Goal: Transaction & Acquisition: Book appointment/travel/reservation

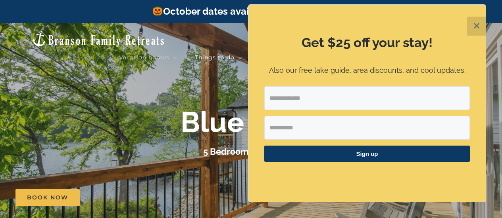
click at [477, 27] on button "✕" at bounding box center [476, 26] width 19 height 19
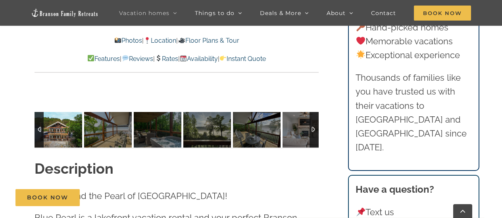
scroll to position [598, 0]
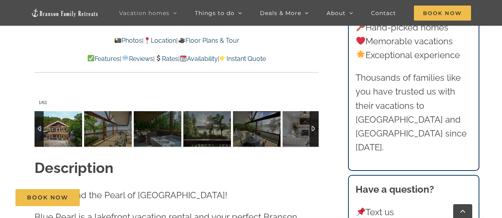
click at [56, 133] on img at bounding box center [58, 129] width 48 height 36
click at [61, 132] on img at bounding box center [58, 129] width 48 height 36
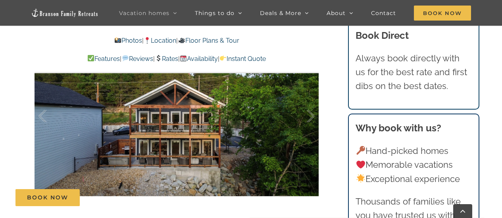
scroll to position [469, 0]
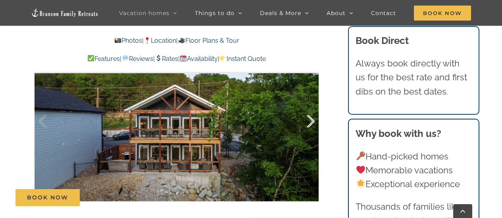
click at [308, 120] on div at bounding box center [302, 121] width 25 height 49
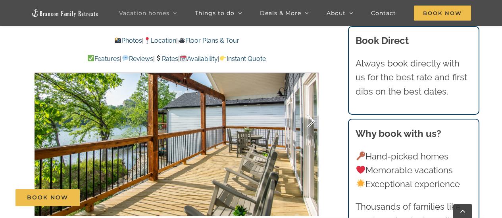
click at [308, 121] on div at bounding box center [302, 121] width 25 height 49
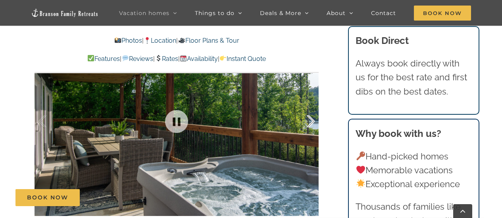
click at [308, 123] on div at bounding box center [302, 121] width 25 height 49
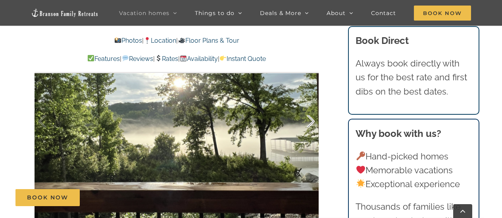
click at [308, 124] on div at bounding box center [302, 121] width 25 height 49
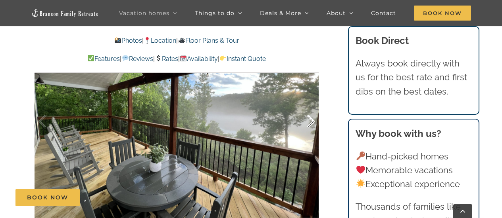
click at [308, 120] on div at bounding box center [302, 121] width 25 height 49
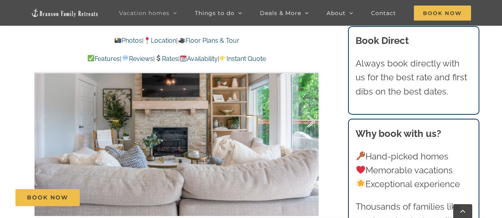
click at [308, 121] on div at bounding box center [302, 121] width 25 height 49
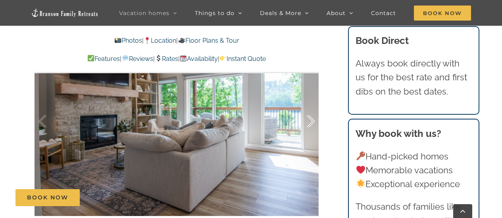
click at [308, 123] on div at bounding box center [302, 121] width 25 height 49
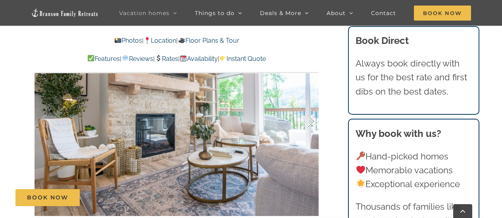
click at [308, 126] on div at bounding box center [302, 121] width 25 height 49
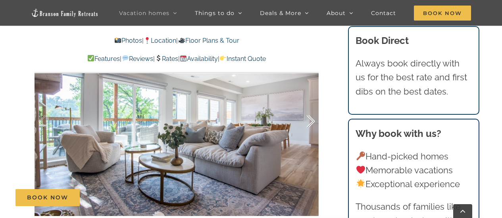
click at [308, 128] on div at bounding box center [302, 121] width 25 height 49
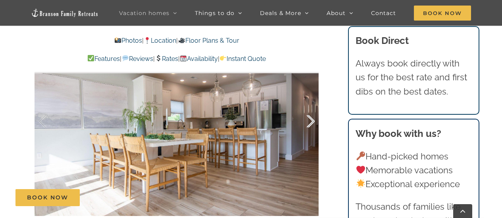
click at [307, 118] on div at bounding box center [302, 121] width 25 height 49
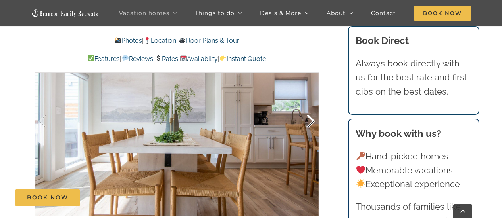
click at [307, 118] on div at bounding box center [302, 121] width 25 height 49
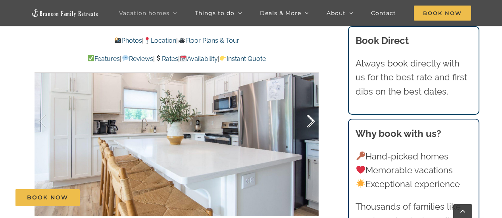
click at [307, 118] on div at bounding box center [302, 121] width 25 height 49
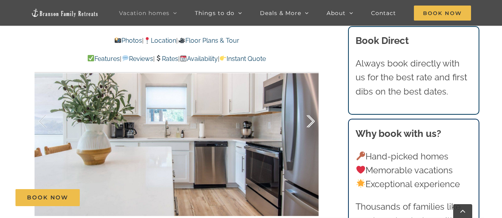
click at [307, 118] on div at bounding box center [302, 121] width 25 height 49
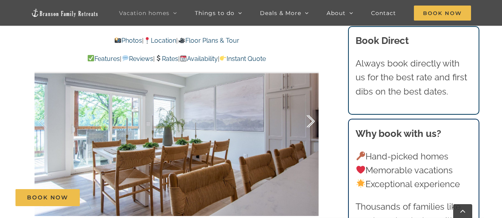
click at [307, 118] on div at bounding box center [302, 121] width 25 height 49
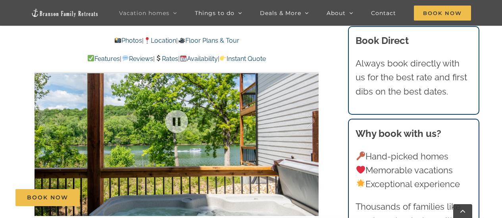
click at [308, 119] on div "15 / 61" at bounding box center [176, 121] width 284 height 233
click at [308, 118] on div at bounding box center [302, 121] width 25 height 49
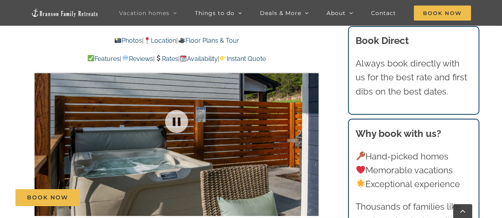
click at [308, 118] on div at bounding box center [176, 121] width 284 height 233
click at [310, 121] on div at bounding box center [302, 121] width 25 height 49
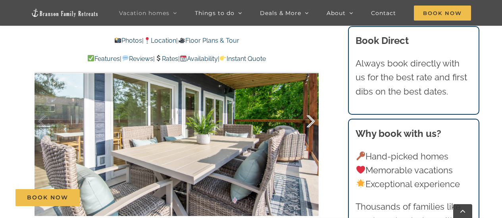
click at [310, 121] on div at bounding box center [302, 121] width 25 height 49
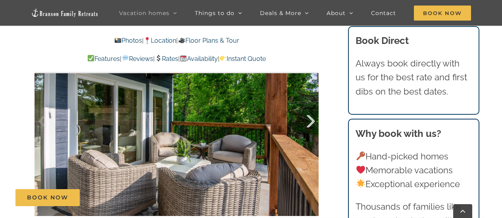
click at [310, 121] on div at bounding box center [302, 121] width 25 height 49
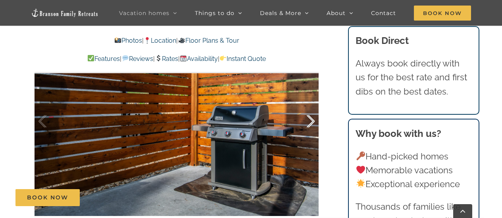
click at [310, 121] on div at bounding box center [302, 121] width 25 height 49
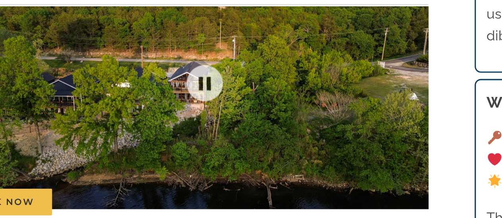
scroll to position [468, 0]
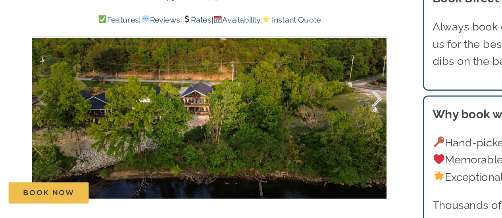
click at [310, 120] on div at bounding box center [302, 122] width 25 height 49
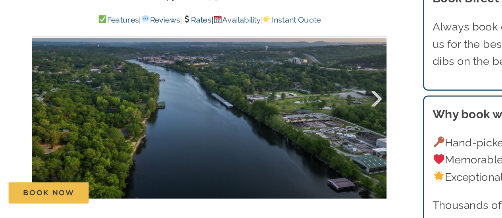
click at [310, 120] on div at bounding box center [302, 122] width 25 height 49
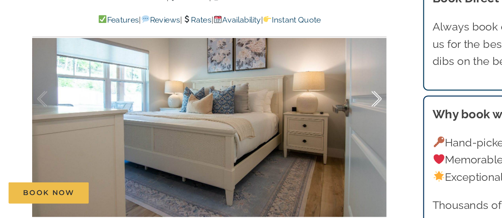
click at [310, 120] on div at bounding box center [302, 122] width 25 height 49
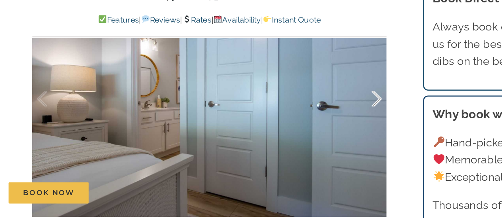
click at [310, 120] on div at bounding box center [302, 122] width 25 height 49
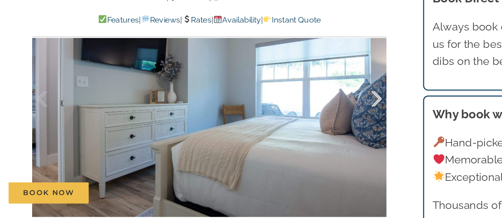
click at [310, 120] on div at bounding box center [302, 122] width 25 height 49
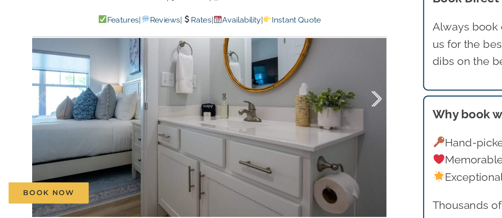
click at [310, 120] on div at bounding box center [302, 122] width 25 height 49
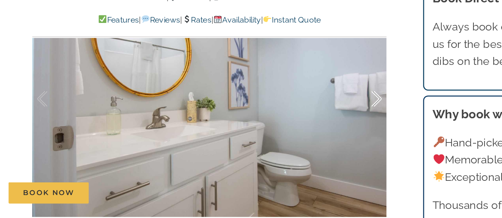
click at [310, 120] on div at bounding box center [302, 122] width 25 height 49
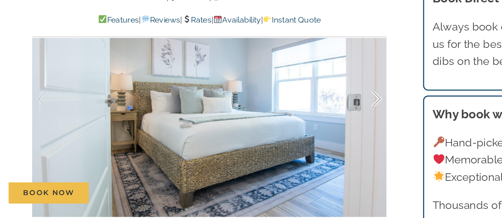
click at [310, 120] on div at bounding box center [302, 122] width 25 height 49
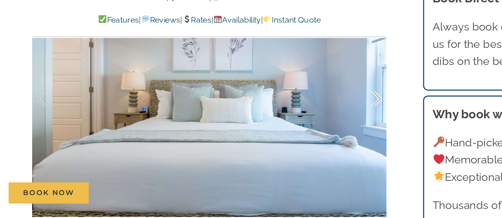
click at [310, 120] on div at bounding box center [302, 122] width 25 height 49
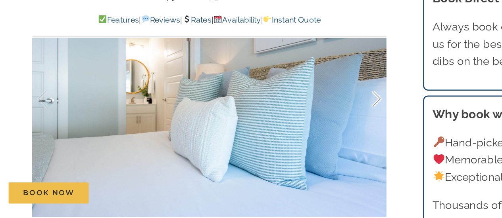
click at [310, 120] on div at bounding box center [302, 122] width 25 height 49
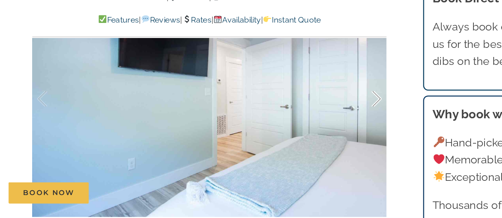
click at [310, 120] on div at bounding box center [302, 122] width 25 height 49
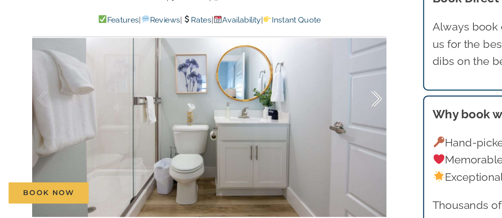
click at [310, 120] on div at bounding box center [302, 122] width 25 height 49
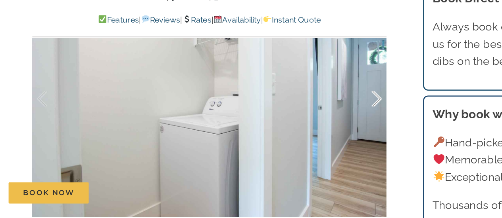
click at [310, 120] on div at bounding box center [302, 122] width 25 height 49
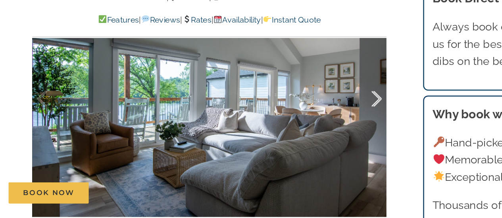
click at [308, 122] on div at bounding box center [302, 122] width 25 height 49
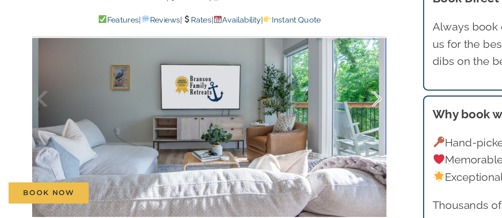
click at [308, 122] on div at bounding box center [302, 122] width 25 height 49
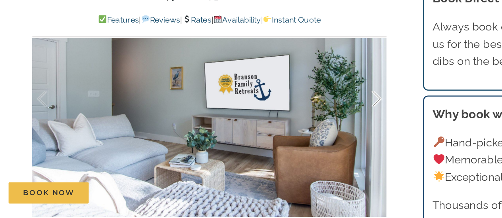
click at [308, 122] on div at bounding box center [302, 122] width 25 height 49
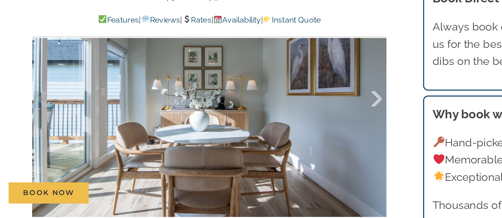
click at [308, 122] on div at bounding box center [302, 122] width 25 height 49
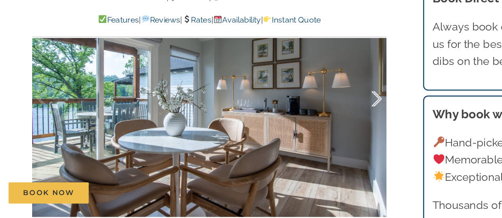
click at [308, 122] on div at bounding box center [302, 122] width 25 height 49
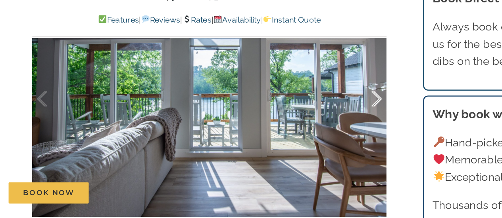
click at [308, 122] on div at bounding box center [302, 122] width 25 height 49
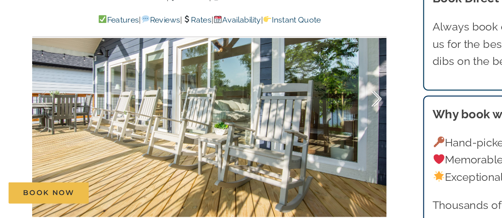
click at [308, 122] on div at bounding box center [302, 122] width 25 height 49
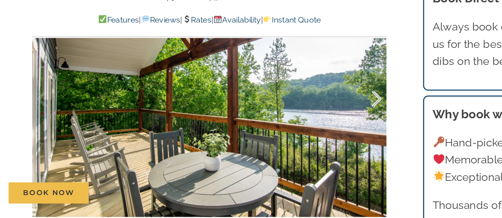
click at [308, 122] on div at bounding box center [302, 122] width 25 height 49
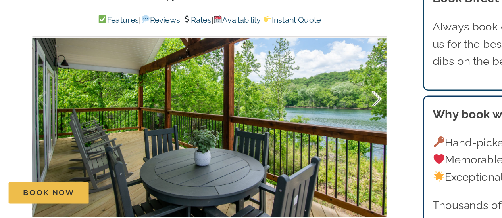
click at [308, 122] on div at bounding box center [302, 122] width 25 height 49
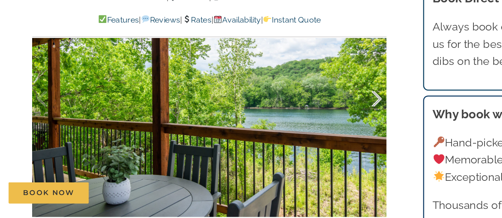
click at [308, 122] on div at bounding box center [302, 122] width 25 height 49
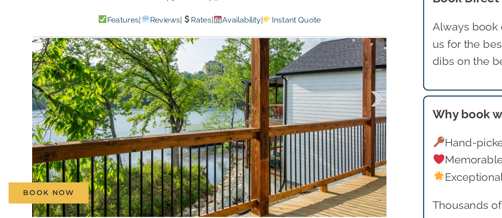
click at [308, 122] on div at bounding box center [302, 122] width 25 height 49
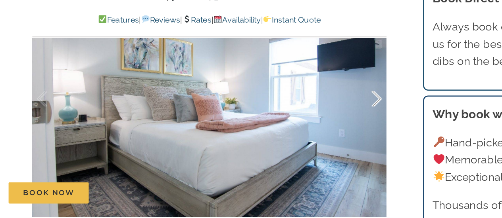
click at [308, 122] on div at bounding box center [302, 122] width 25 height 49
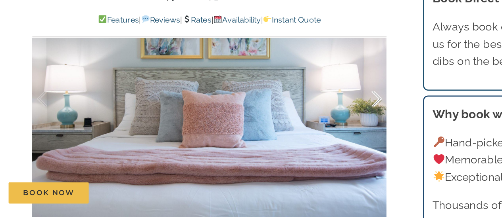
click at [308, 122] on div at bounding box center [302, 122] width 25 height 49
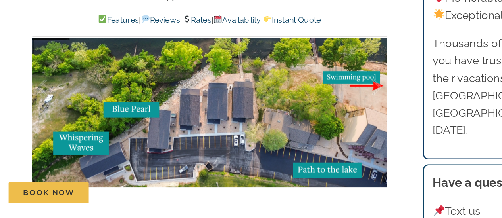
scroll to position [1735, 0]
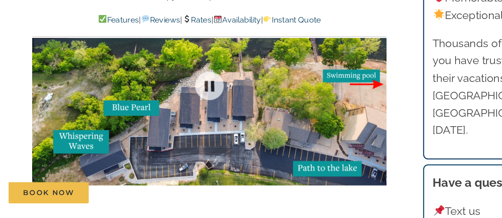
click at [206, 149] on div at bounding box center [176, 112] width 284 height 233
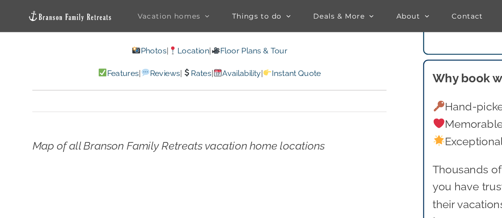
scroll to position [2338, 0]
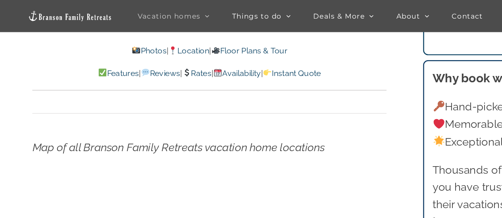
click at [203, 58] on link "Availability" at bounding box center [199, 59] width 38 height 8
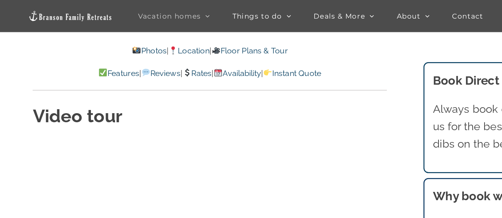
scroll to position [2801, 0]
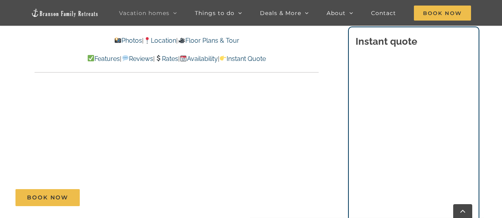
scroll to position [544, 0]
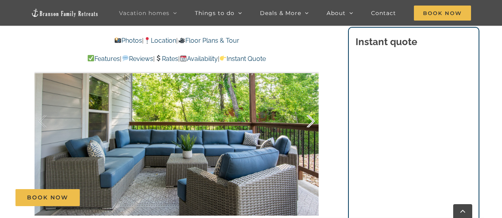
click at [308, 119] on div at bounding box center [302, 121] width 25 height 49
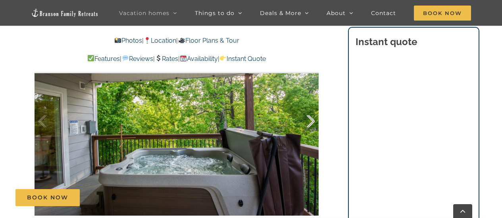
click at [308, 120] on div at bounding box center [302, 121] width 25 height 49
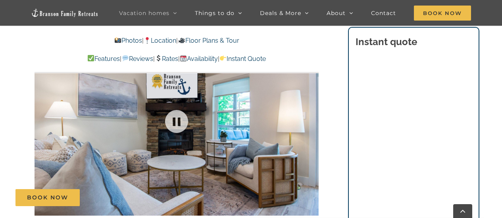
click at [308, 120] on div at bounding box center [176, 121] width 284 height 233
click at [307, 115] on div at bounding box center [302, 121] width 25 height 49
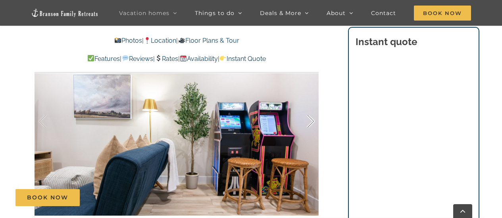
click at [307, 119] on div at bounding box center [302, 121] width 25 height 49
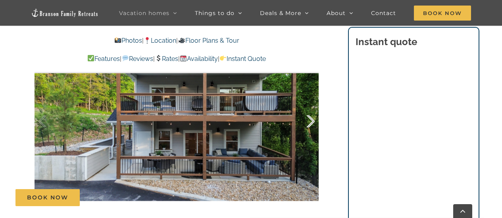
click at [307, 118] on div at bounding box center [302, 121] width 25 height 49
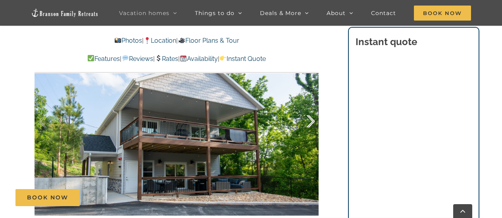
click at [307, 118] on div at bounding box center [302, 121] width 25 height 49
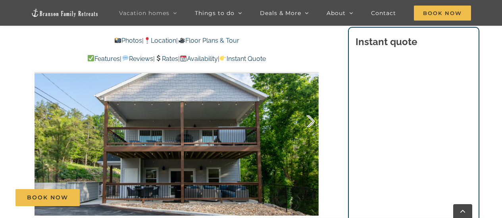
click at [307, 118] on div at bounding box center [302, 121] width 25 height 49
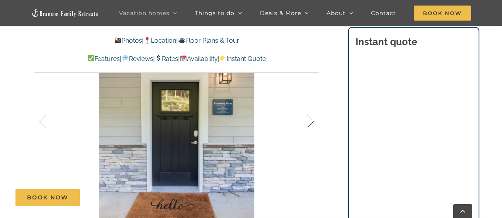
click at [307, 118] on div at bounding box center [302, 121] width 25 height 49
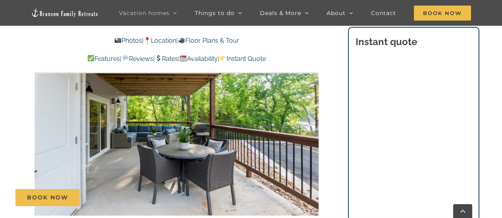
click at [307, 118] on div at bounding box center [302, 121] width 25 height 49
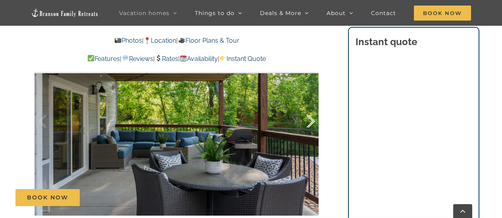
click at [307, 118] on div at bounding box center [302, 121] width 25 height 49
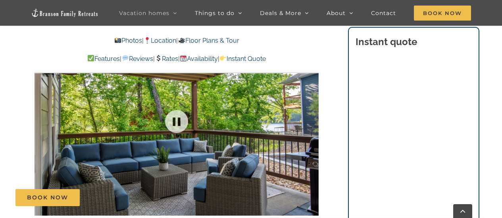
click at [307, 118] on div at bounding box center [176, 121] width 284 height 233
click at [309, 118] on div at bounding box center [302, 121] width 25 height 49
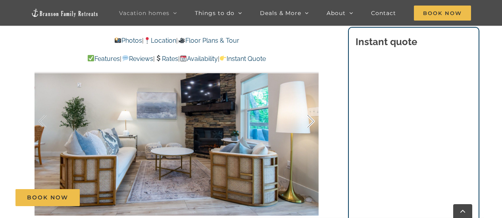
click at [309, 118] on div at bounding box center [302, 121] width 25 height 49
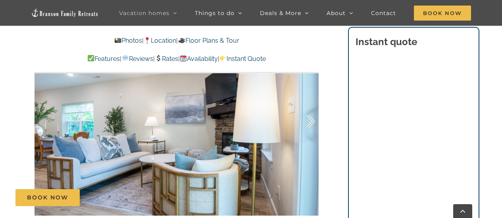
click at [309, 118] on div at bounding box center [302, 121] width 25 height 49
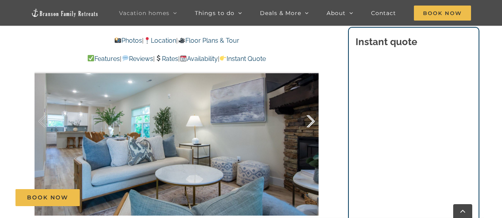
click at [309, 118] on div at bounding box center [302, 121] width 25 height 49
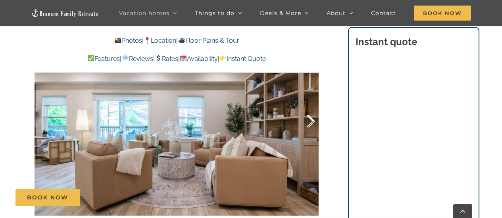
click at [309, 118] on div at bounding box center [302, 121] width 25 height 49
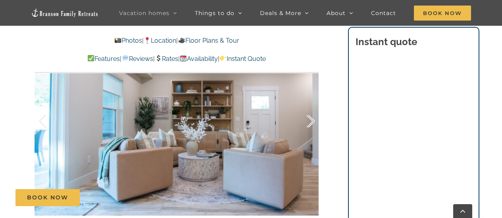
click at [309, 118] on div at bounding box center [302, 121] width 25 height 49
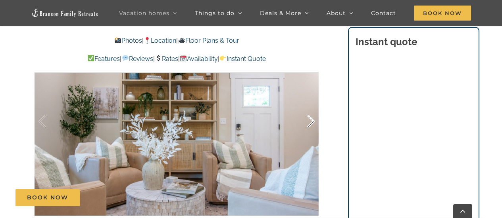
click at [309, 118] on div at bounding box center [302, 121] width 25 height 49
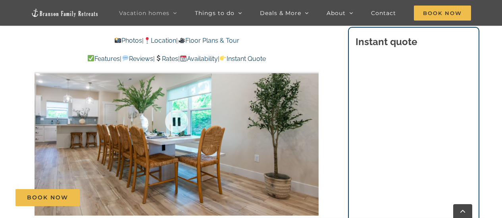
click at [309, 118] on div at bounding box center [176, 121] width 284 height 233
click at [309, 118] on div at bounding box center [302, 121] width 25 height 49
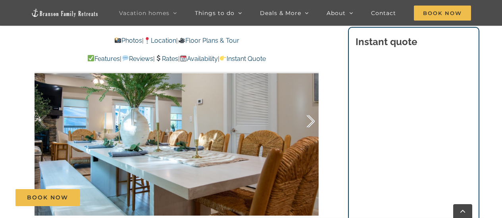
click at [309, 118] on div at bounding box center [302, 121] width 25 height 49
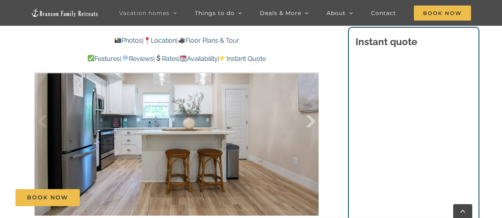
click at [309, 118] on div at bounding box center [302, 121] width 25 height 49
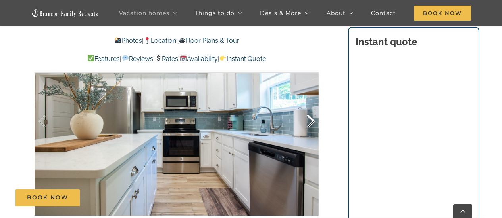
click at [309, 118] on div at bounding box center [302, 121] width 25 height 49
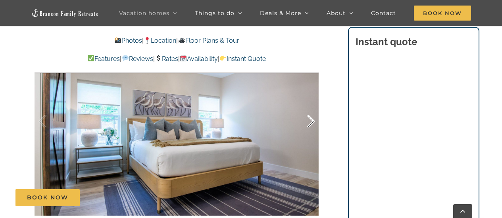
click at [309, 118] on div at bounding box center [302, 121] width 25 height 49
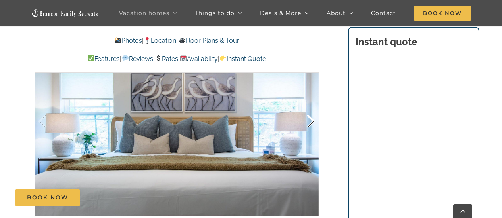
click at [309, 118] on div at bounding box center [302, 121] width 25 height 49
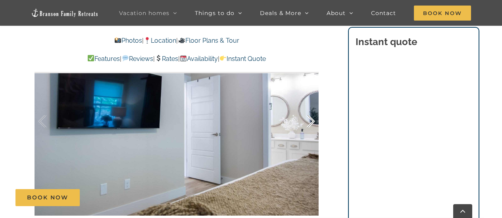
click at [309, 118] on div at bounding box center [302, 121] width 25 height 49
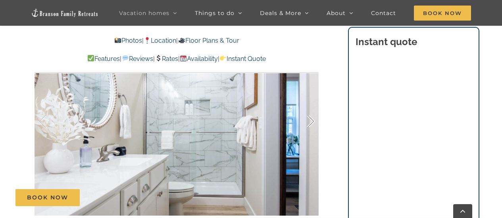
click at [309, 118] on div at bounding box center [302, 121] width 25 height 49
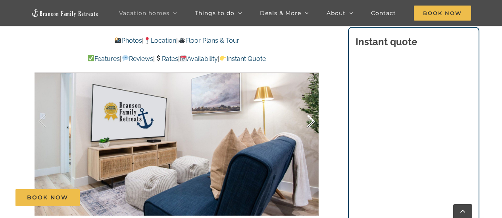
click at [309, 118] on div at bounding box center [302, 121] width 25 height 49
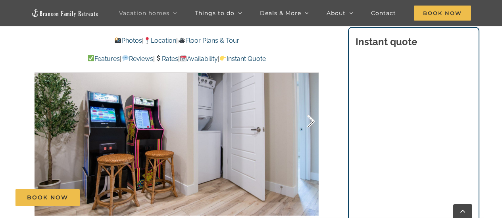
click at [309, 118] on div at bounding box center [302, 121] width 25 height 49
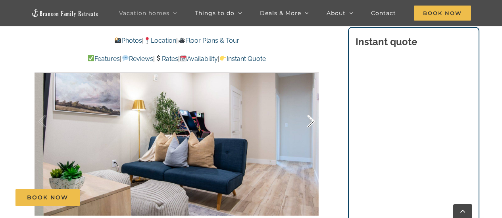
click at [309, 118] on div at bounding box center [302, 121] width 25 height 49
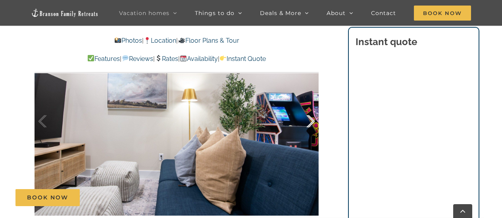
click at [309, 118] on div at bounding box center [302, 121] width 25 height 49
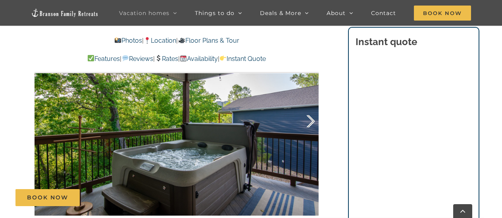
click at [309, 118] on div at bounding box center [302, 121] width 25 height 49
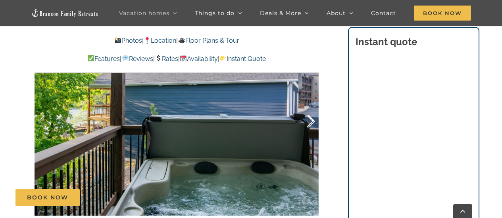
click at [309, 118] on div at bounding box center [302, 121] width 25 height 49
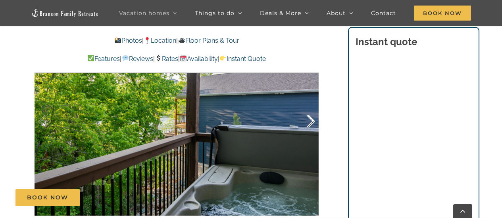
click at [309, 118] on div at bounding box center [302, 121] width 25 height 49
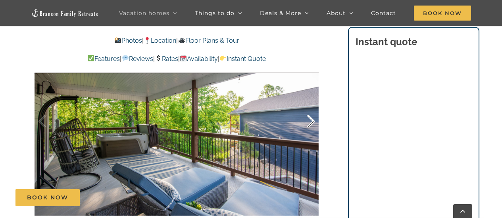
click at [309, 118] on div at bounding box center [302, 121] width 25 height 49
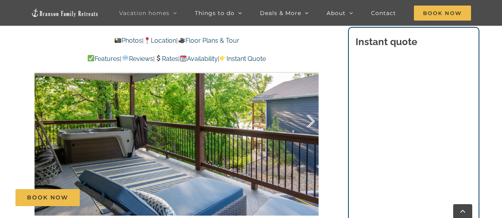
click at [309, 118] on div at bounding box center [302, 121] width 25 height 49
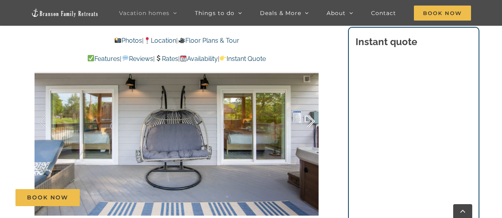
click at [309, 118] on div at bounding box center [302, 121] width 25 height 49
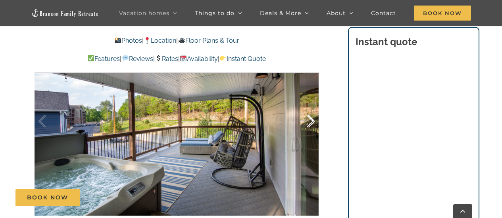
click at [309, 118] on div at bounding box center [302, 121] width 25 height 49
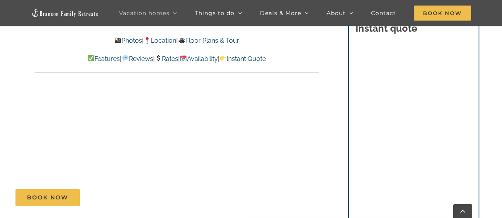
scroll to position [2532, 0]
click at [216, 59] on link "Availability" at bounding box center [199, 59] width 38 height 8
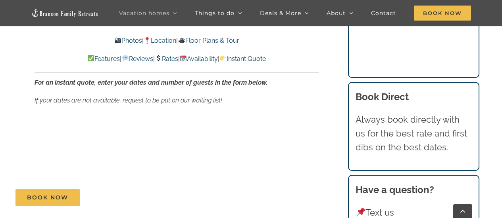
scroll to position [4386, 0]
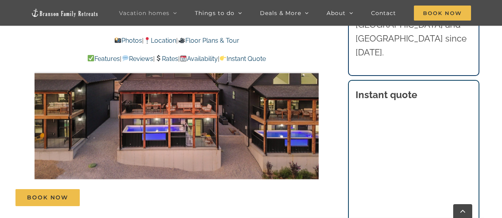
scroll to position [500, 0]
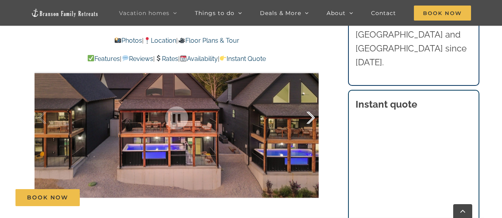
click at [309, 119] on div at bounding box center [302, 118] width 25 height 49
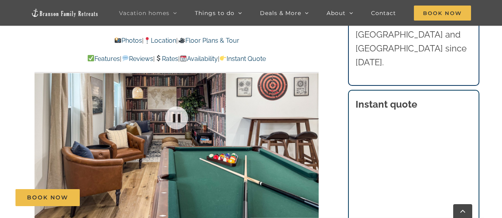
click at [309, 115] on div "2 / 63" at bounding box center [176, 118] width 284 height 233
click at [308, 114] on div at bounding box center [302, 118] width 25 height 49
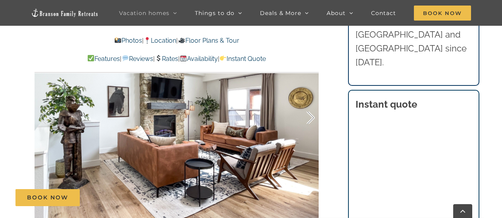
click at [308, 114] on div at bounding box center [302, 118] width 25 height 49
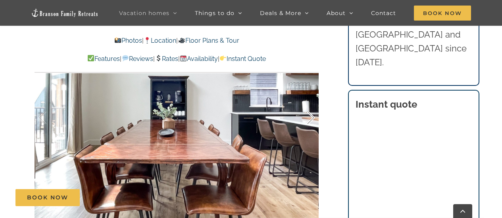
click at [308, 114] on div at bounding box center [302, 118] width 25 height 49
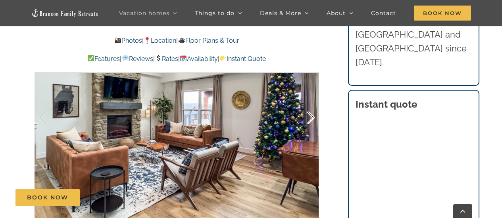
click at [308, 114] on div at bounding box center [302, 118] width 25 height 49
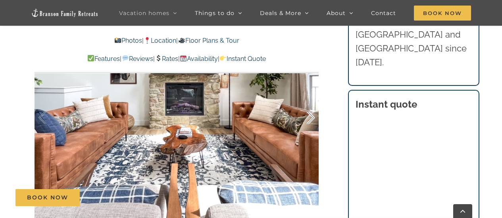
click at [308, 114] on div at bounding box center [302, 118] width 25 height 49
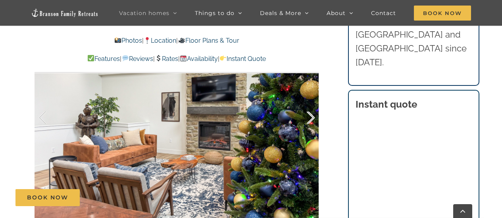
click at [308, 114] on div at bounding box center [302, 118] width 25 height 49
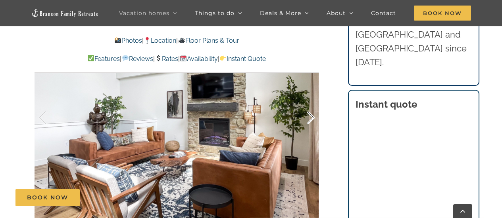
click at [308, 114] on div at bounding box center [302, 118] width 25 height 49
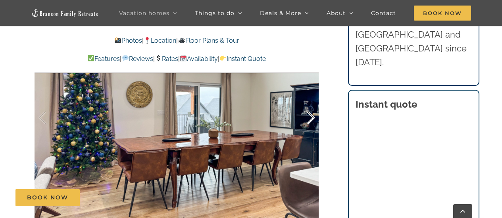
click at [308, 114] on div at bounding box center [302, 118] width 25 height 49
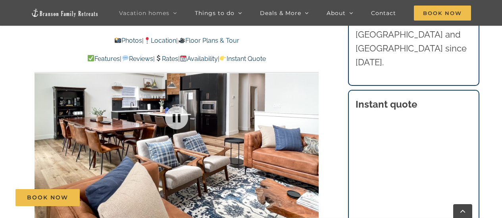
click at [308, 114] on div at bounding box center [176, 118] width 284 height 233
click at [308, 117] on div at bounding box center [302, 118] width 25 height 49
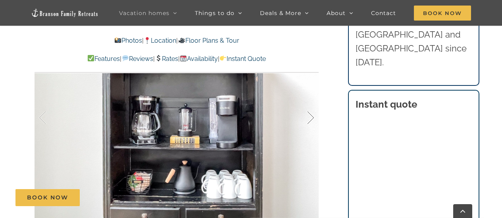
click at [308, 117] on div at bounding box center [302, 118] width 25 height 49
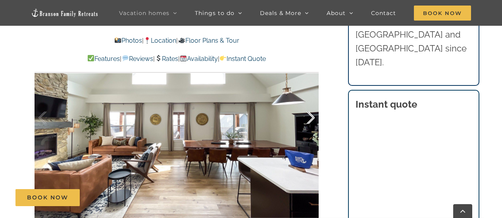
click at [308, 117] on div at bounding box center [302, 118] width 25 height 49
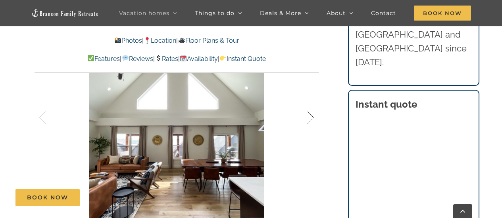
click at [308, 117] on div at bounding box center [302, 118] width 25 height 49
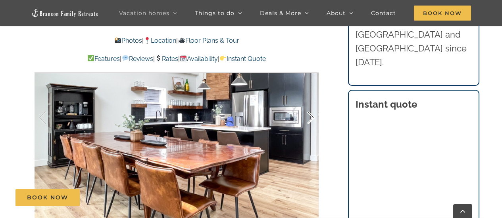
click at [308, 117] on div at bounding box center [302, 118] width 25 height 49
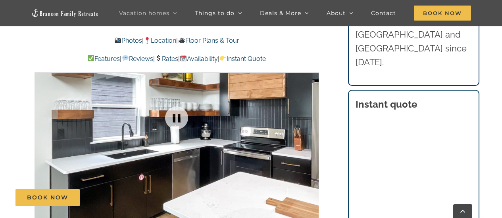
click at [308, 117] on div at bounding box center [176, 118] width 284 height 233
click at [308, 117] on div at bounding box center [302, 118] width 25 height 49
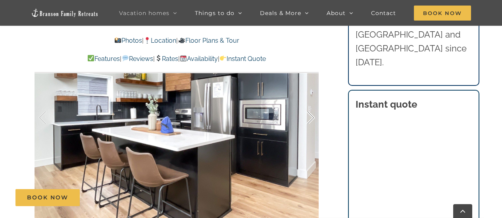
click at [308, 117] on div at bounding box center [302, 118] width 25 height 49
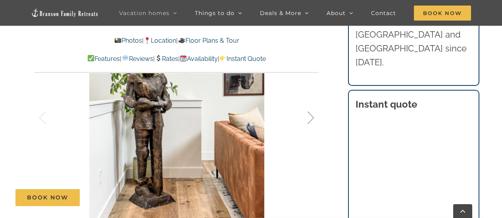
click at [308, 117] on div at bounding box center [302, 118] width 25 height 49
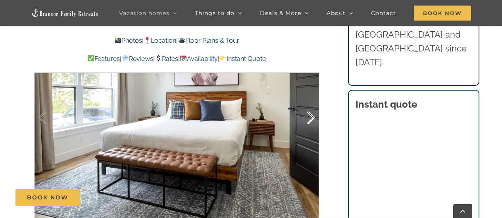
click at [308, 117] on div at bounding box center [302, 118] width 25 height 49
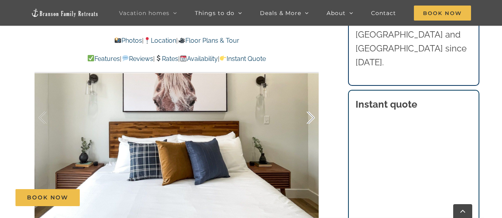
click at [308, 117] on div at bounding box center [302, 118] width 25 height 49
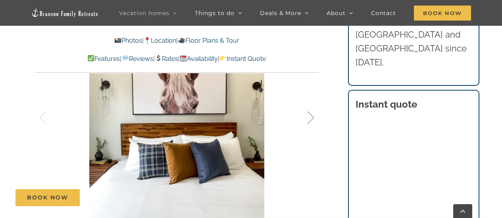
click at [308, 117] on div at bounding box center [302, 118] width 25 height 49
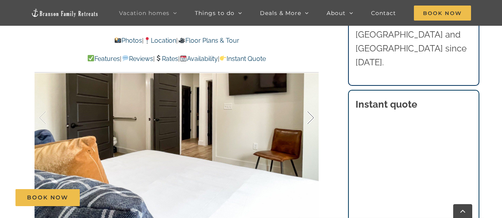
click at [308, 117] on div at bounding box center [302, 118] width 25 height 49
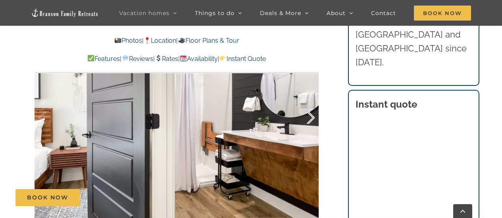
click at [308, 117] on div at bounding box center [302, 118] width 25 height 49
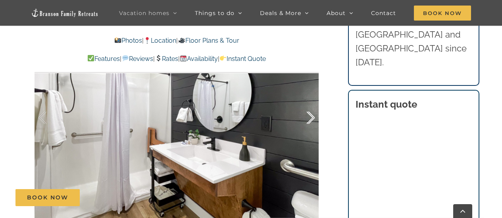
click at [308, 117] on div at bounding box center [302, 118] width 25 height 49
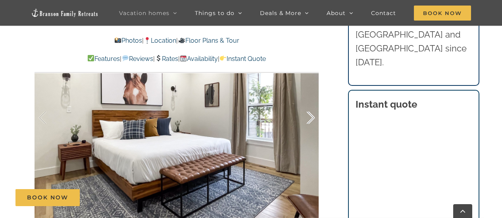
click at [308, 117] on div at bounding box center [302, 118] width 25 height 49
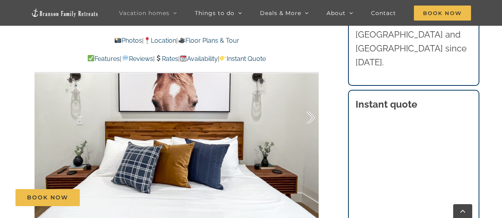
click at [308, 117] on div at bounding box center [302, 118] width 25 height 49
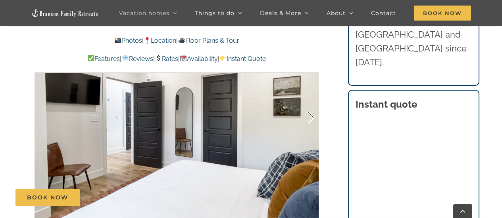
click at [308, 117] on div at bounding box center [302, 118] width 25 height 49
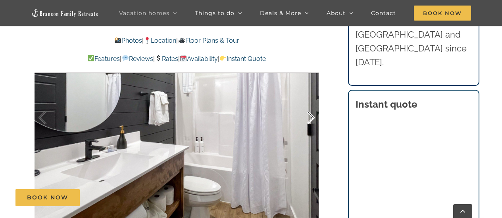
click at [308, 117] on div at bounding box center [302, 118] width 25 height 49
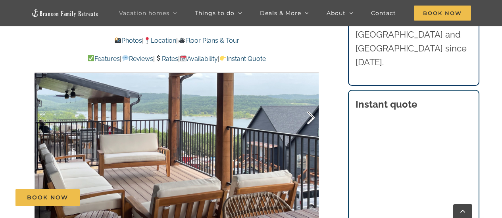
click at [308, 114] on div at bounding box center [302, 118] width 25 height 49
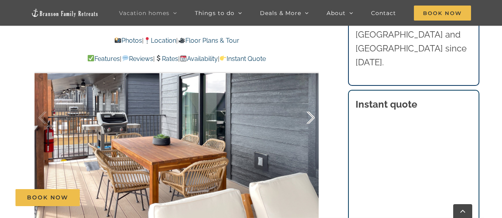
click at [308, 117] on div at bounding box center [302, 118] width 25 height 49
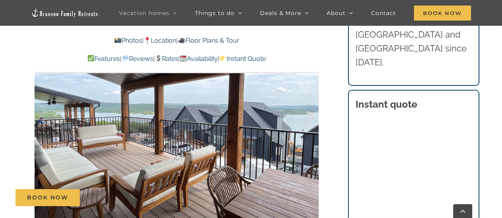
click at [308, 117] on div at bounding box center [302, 118] width 25 height 49
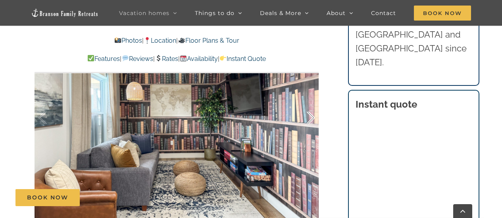
click at [308, 117] on div at bounding box center [302, 118] width 25 height 49
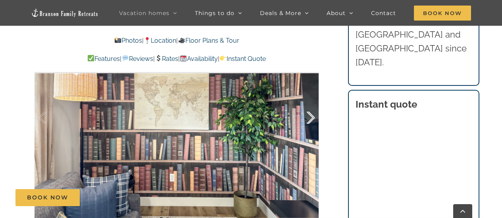
click at [308, 117] on div at bounding box center [302, 118] width 25 height 49
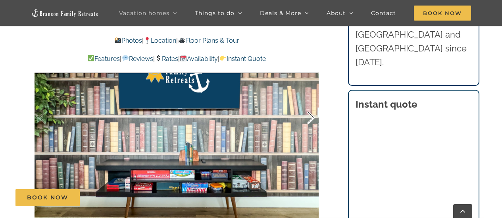
click at [308, 117] on div at bounding box center [302, 118] width 25 height 49
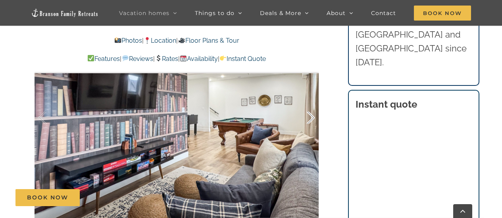
click at [308, 117] on div at bounding box center [302, 118] width 25 height 49
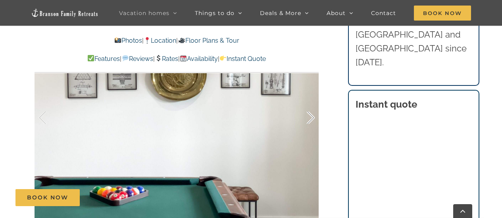
click at [308, 117] on div at bounding box center [302, 118] width 25 height 49
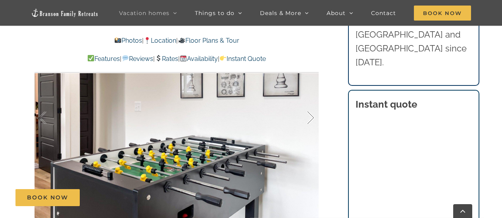
click at [308, 117] on div at bounding box center [302, 118] width 25 height 49
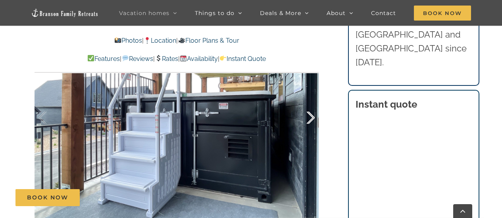
click at [308, 117] on div at bounding box center [302, 118] width 25 height 49
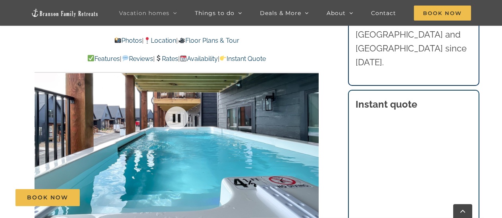
click at [308, 117] on div at bounding box center [176, 118] width 284 height 233
click at [308, 113] on div at bounding box center [302, 118] width 25 height 49
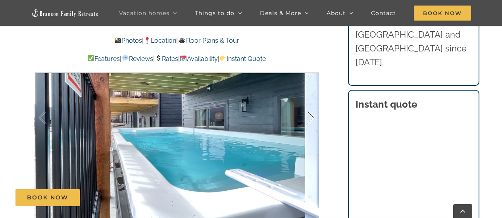
click at [308, 113] on div at bounding box center [302, 118] width 25 height 49
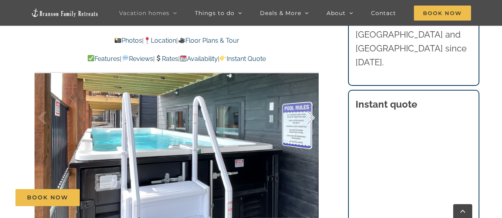
click at [308, 113] on div at bounding box center [302, 118] width 25 height 49
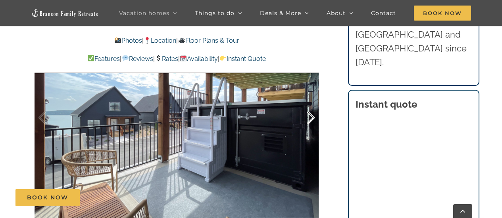
click at [308, 113] on div at bounding box center [302, 118] width 25 height 49
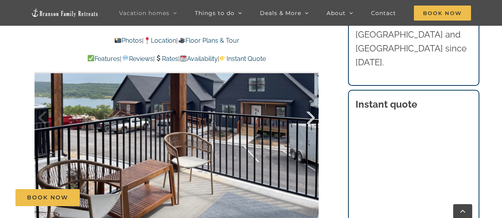
click at [308, 113] on div at bounding box center [302, 118] width 25 height 49
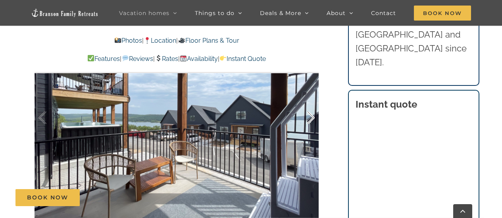
click at [308, 113] on div at bounding box center [302, 118] width 25 height 49
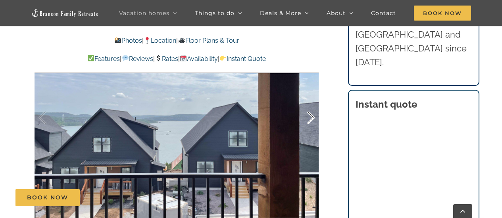
click at [308, 113] on div at bounding box center [302, 118] width 25 height 49
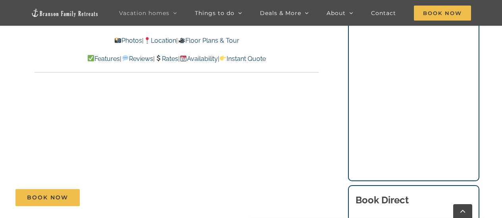
scroll to position [3048, 0]
click at [205, 59] on link "Availability" at bounding box center [199, 59] width 38 height 8
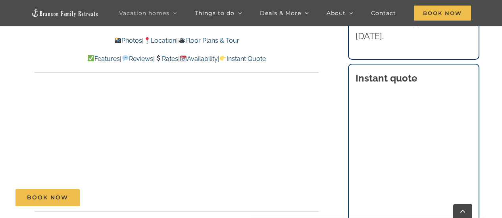
scroll to position [3084, 0]
